Goal: Check status: Check status

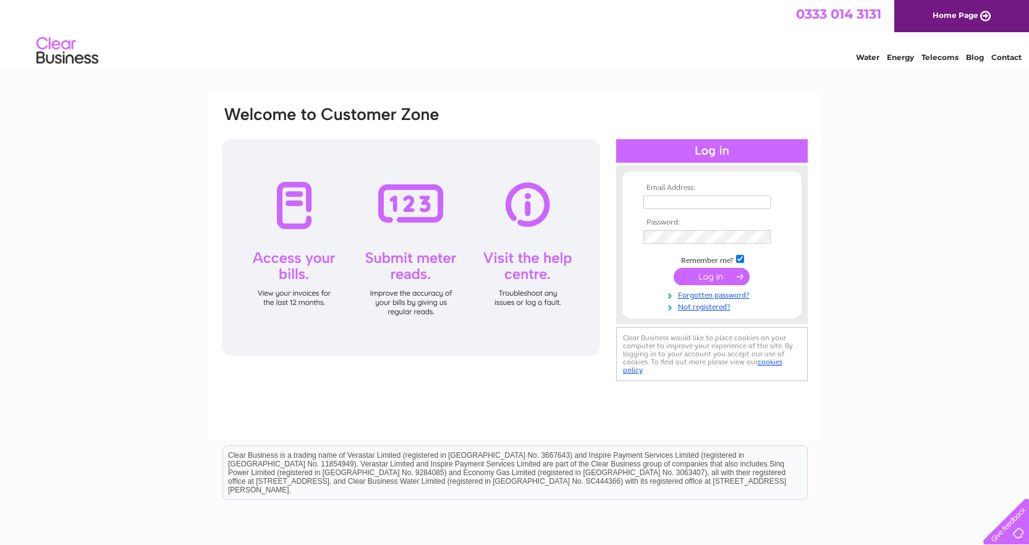
type input "taylor@tnt-fitness.com"
click at [689, 202] on input "taylor@tnt-fitness.com" at bounding box center [707, 202] width 127 height 14
click at [639, 284] on form "Email Address: taylor@tnt-fitness.com Password:" at bounding box center [712, 248] width 179 height 128
click at [681, 284] on input "submit" at bounding box center [712, 276] width 76 height 17
click at [688, 278] on input "submit" at bounding box center [712, 276] width 76 height 17
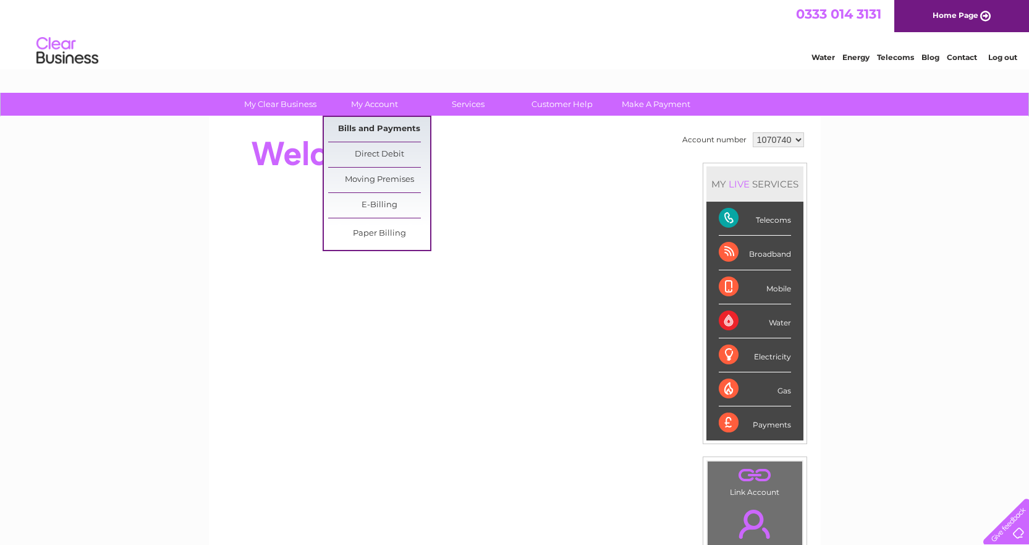
click at [381, 129] on link "Bills and Payments" at bounding box center [379, 129] width 102 height 25
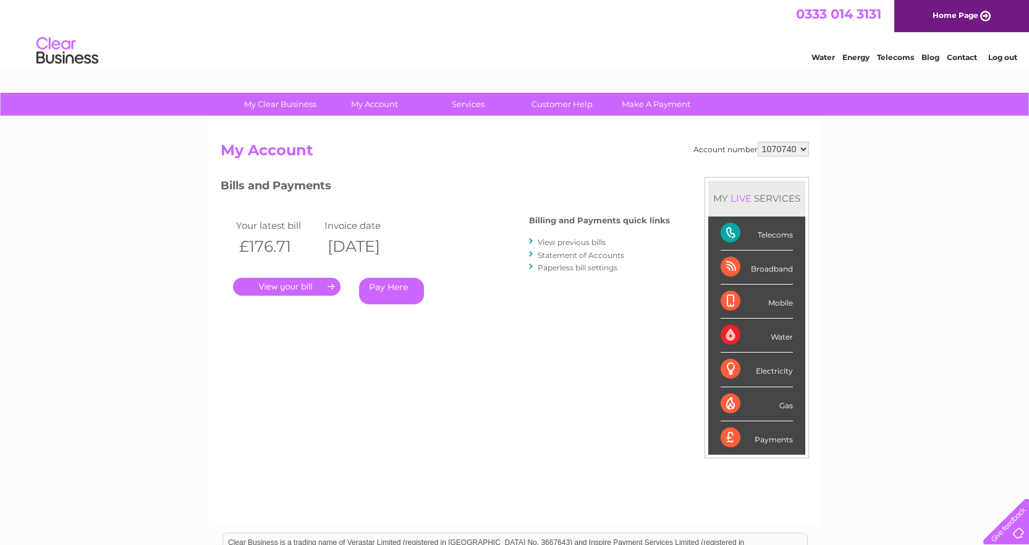
click at [573, 239] on link "View previous bills" at bounding box center [572, 241] width 68 height 9
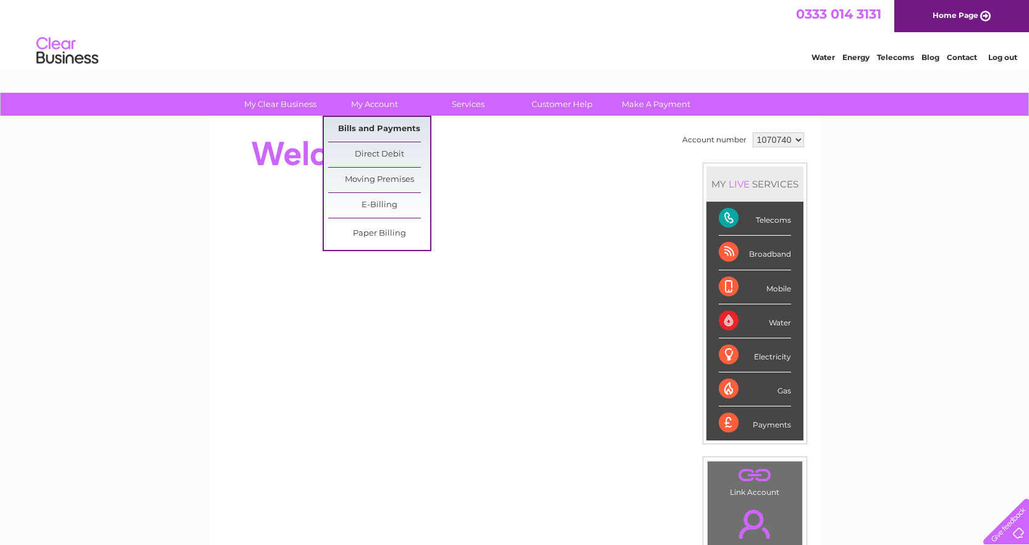
click at [395, 131] on link "Bills and Payments" at bounding box center [379, 129] width 102 height 25
click at [393, 129] on link "Bills and Payments" at bounding box center [379, 129] width 102 height 25
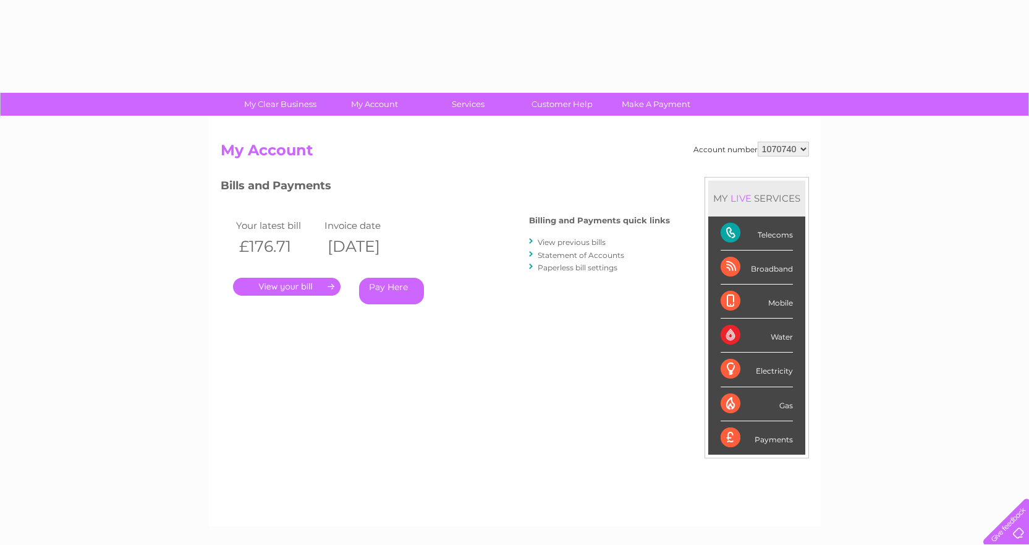
click at [309, 287] on link "." at bounding box center [287, 287] width 108 height 18
